Goal: Information Seeking & Learning: Find specific fact

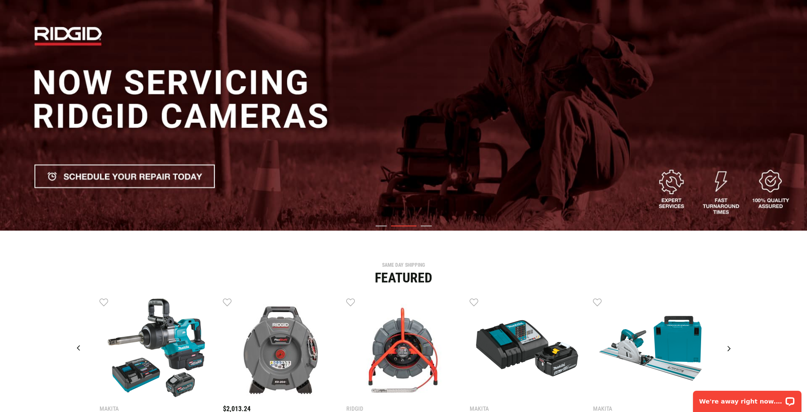
scroll to position [255, 0]
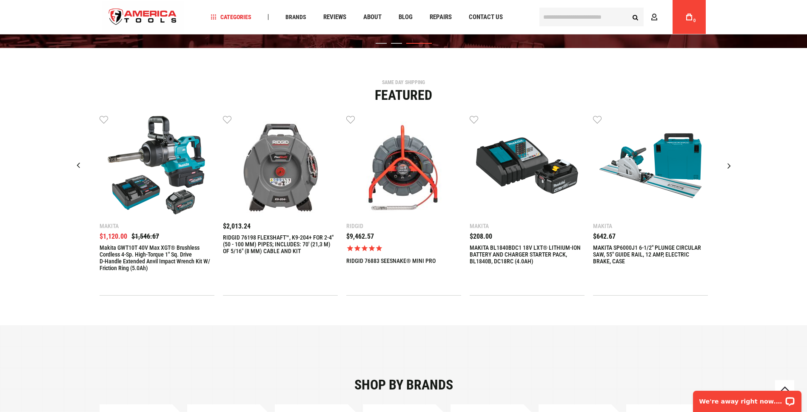
click at [729, 171] on div "Next slide" at bounding box center [728, 165] width 21 height 21
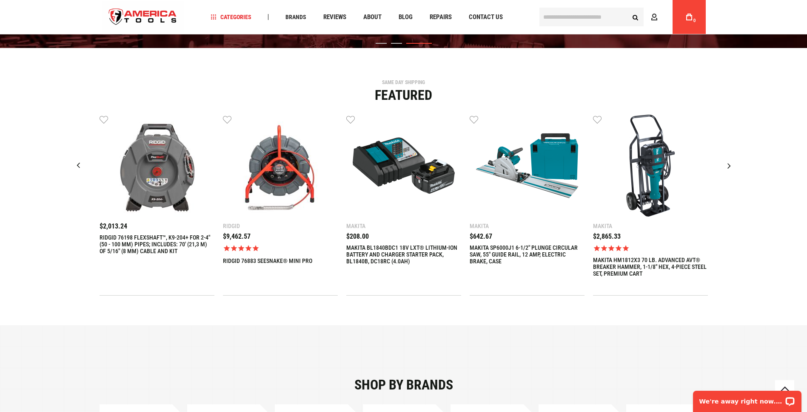
click at [729, 171] on div "Next slide" at bounding box center [728, 165] width 21 height 21
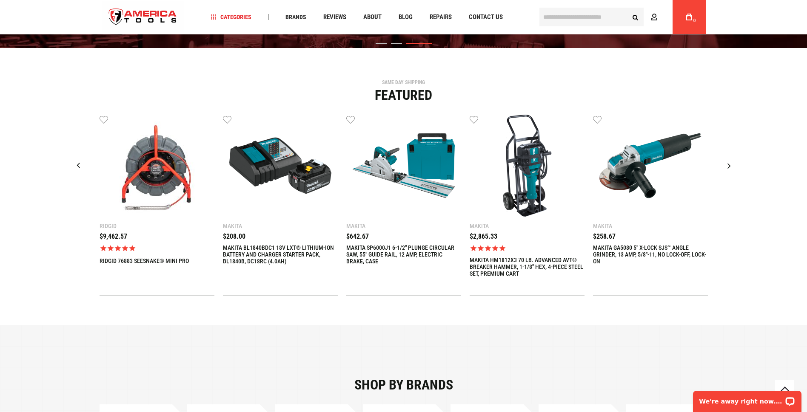
click at [729, 171] on div "Next slide" at bounding box center [728, 165] width 21 height 21
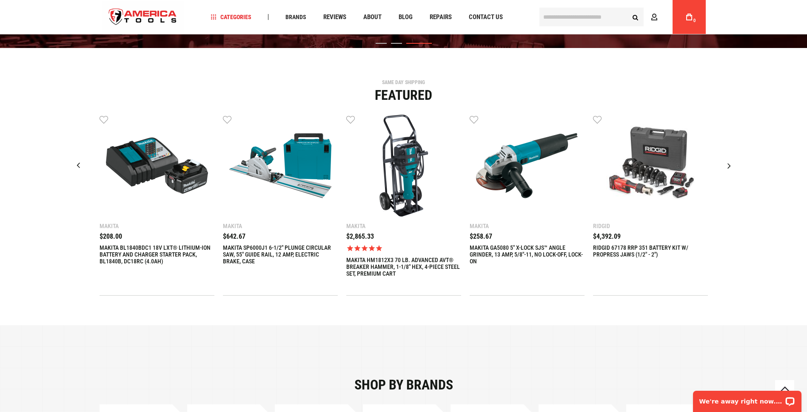
click at [729, 171] on div "Next slide" at bounding box center [728, 165] width 21 height 21
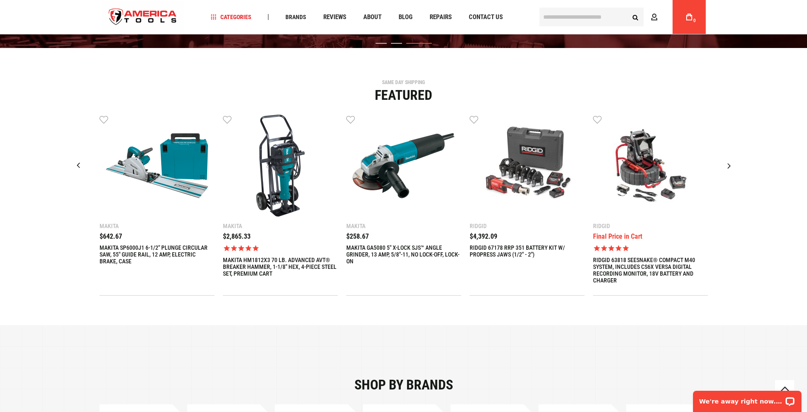
click at [729, 171] on div "Next slide" at bounding box center [728, 165] width 21 height 21
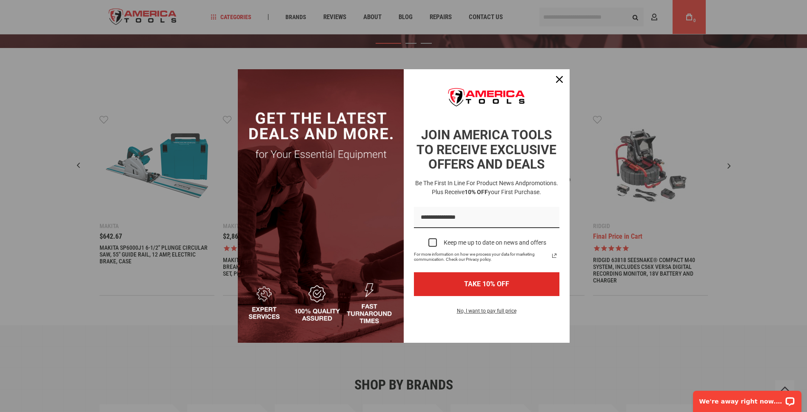
click at [565, 67] on div "Marketing offer form" at bounding box center [403, 206] width 807 height 412
click at [566, 83] on button "Close" at bounding box center [559, 79] width 20 height 20
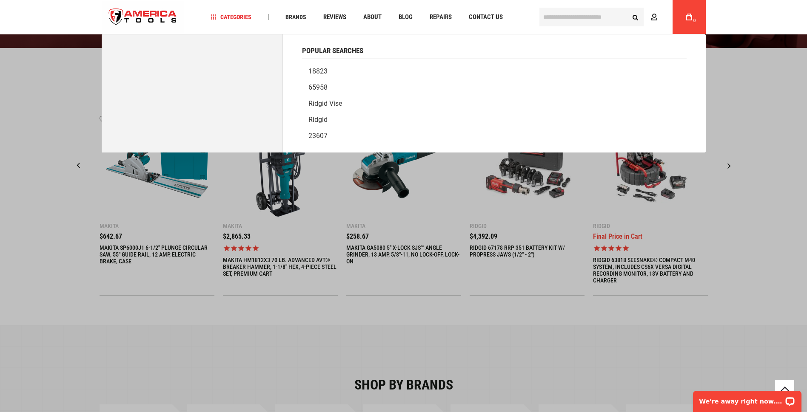
click at [590, 13] on input "text" at bounding box center [591, 17] width 104 height 19
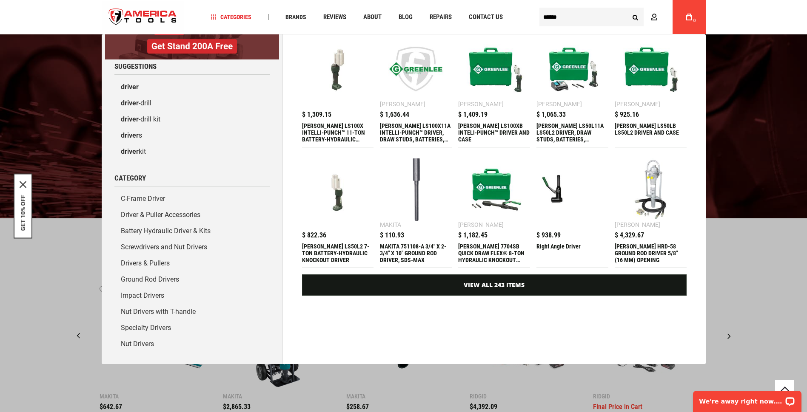
scroll to position [0, 0]
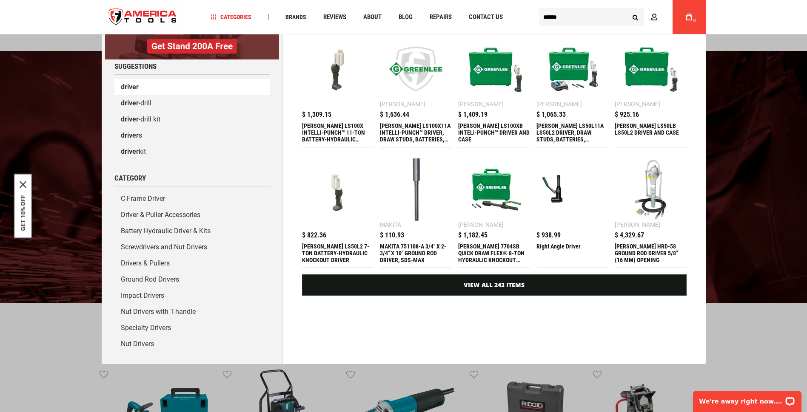
type input "******"
click at [205, 84] on link "driver" at bounding box center [191, 87] width 155 height 16
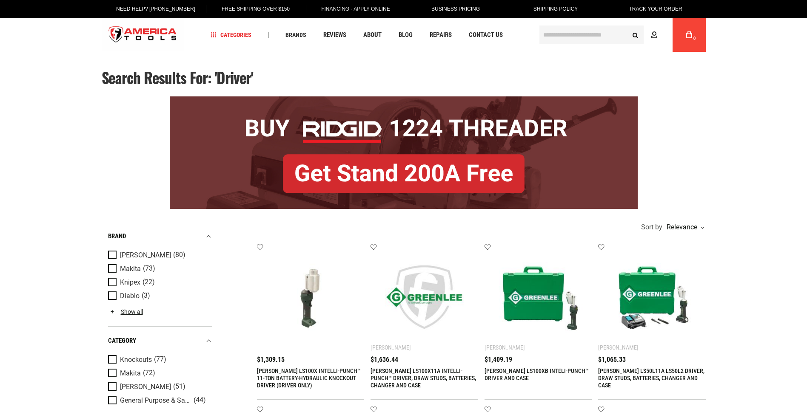
click at [590, 39] on input "text" at bounding box center [591, 35] width 104 height 19
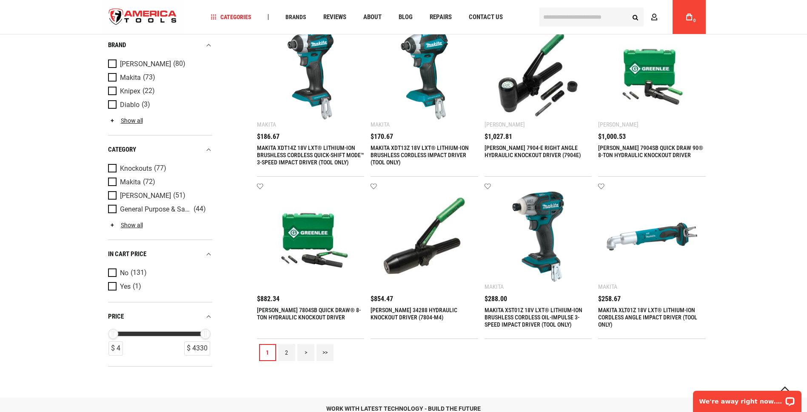
scroll to position [765, 0]
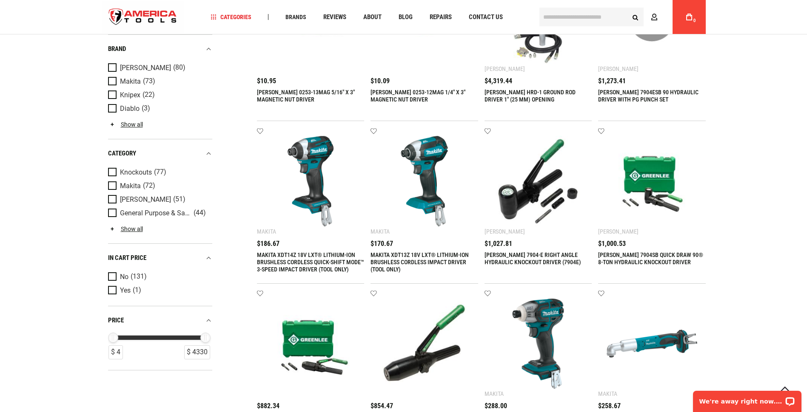
click at [123, 131] on div "Greenlee (80) Makita (73) Knipex (22) Diablo (3) Klein Tools (3) Ridgid (2)" at bounding box center [160, 100] width 104 height 78
click at [125, 127] on link "Show all" at bounding box center [125, 124] width 35 height 7
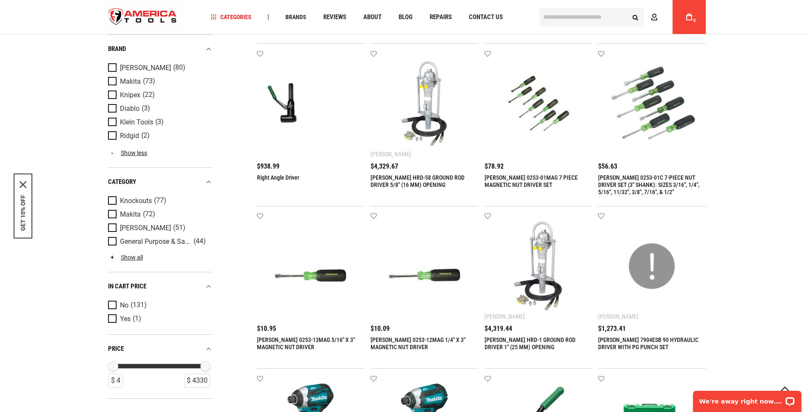
scroll to position [510, 0]
